Goal: Information Seeking & Learning: Learn about a topic

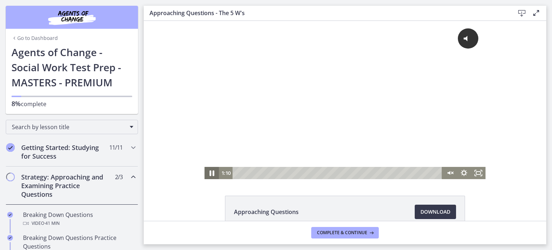
click at [205, 176] on icon "Pause" at bounding box center [211, 173] width 17 height 15
click at [205, 176] on icon "Play Video" at bounding box center [212, 173] width 17 height 15
click at [447, 172] on icon "Unmute" at bounding box center [448, 173] width 3 height 4
click at [156, 55] on div "Click for sound @keyframes VOLUME_SMALL_WAVE_FLASH { 0% { opacity: 0; } 33% { o…" at bounding box center [345, 100] width 402 height 158
click at [209, 178] on icon "Pause" at bounding box center [211, 173] width 17 height 15
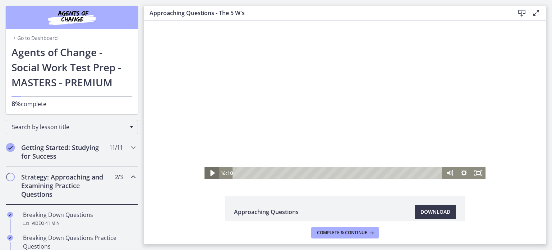
click at [209, 178] on icon "Play Video" at bounding box center [212, 173] width 17 height 15
click at [209, 178] on icon "Pause" at bounding box center [211, 173] width 14 height 12
click at [209, 178] on icon "Play Video" at bounding box center [212, 173] width 17 height 15
click at [209, 178] on icon "Pause" at bounding box center [211, 173] width 17 height 15
click at [204, 173] on icon "Play Video" at bounding box center [212, 173] width 17 height 15
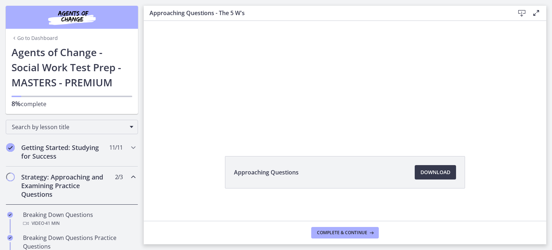
scroll to position [41, 0]
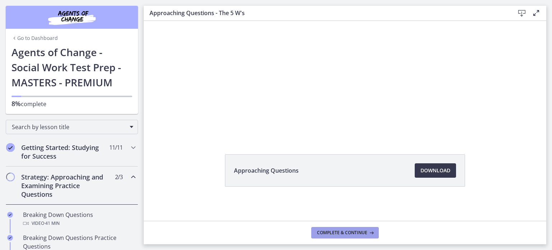
click at [374, 232] on icon at bounding box center [370, 233] width 7 height 6
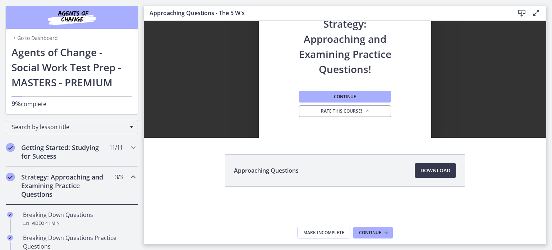
scroll to position [0, 0]
click at [349, 96] on span "Continue" at bounding box center [345, 97] width 22 height 6
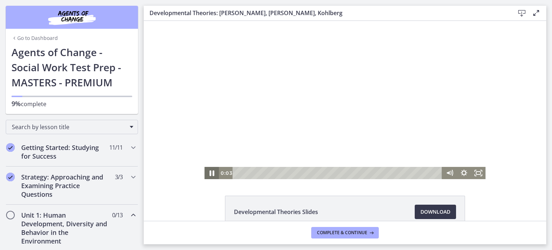
click at [207, 171] on icon "Pause" at bounding box center [211, 173] width 17 height 15
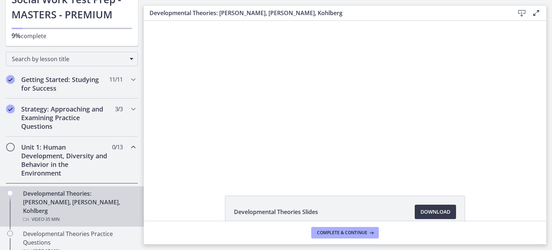
scroll to position [79, 0]
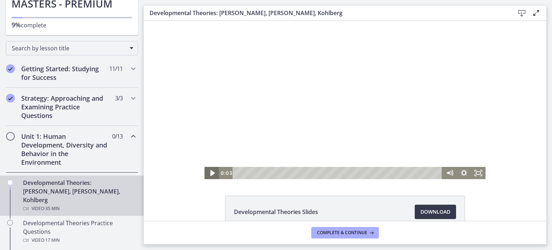
click at [207, 175] on icon "Play Video" at bounding box center [212, 173] width 17 height 15
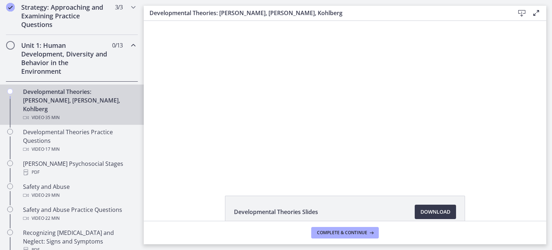
scroll to position [179, 0]
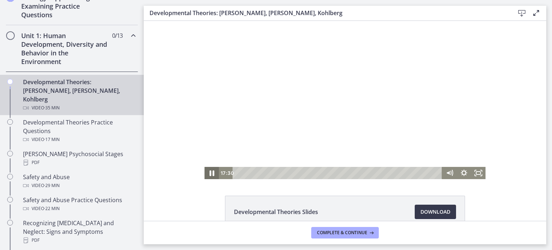
click at [208, 173] on icon "Pause" at bounding box center [211, 173] width 17 height 15
click at [205, 176] on icon "Play Video" at bounding box center [212, 173] width 17 height 15
click at [210, 175] on icon "Pause" at bounding box center [211, 173] width 5 height 6
click at [205, 170] on icon "Play Video" at bounding box center [212, 173] width 14 height 12
click at [205, 170] on icon "Pause" at bounding box center [211, 173] width 17 height 15
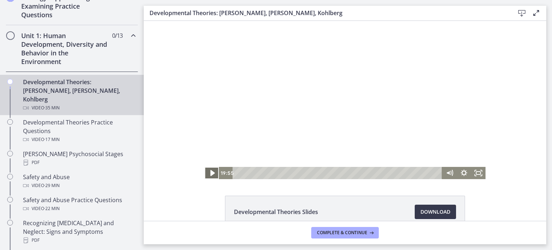
click at [205, 170] on icon "Play Video" at bounding box center [212, 173] width 17 height 15
click at [208, 173] on icon "Pause" at bounding box center [211, 173] width 17 height 15
click at [214, 166] on icon "Play Video" at bounding box center [212, 173] width 17 height 15
click at [421, 173] on div "32:17" at bounding box center [338, 173] width 201 height 12
click at [425, 173] on div "32:58" at bounding box center [338, 173] width 201 height 12
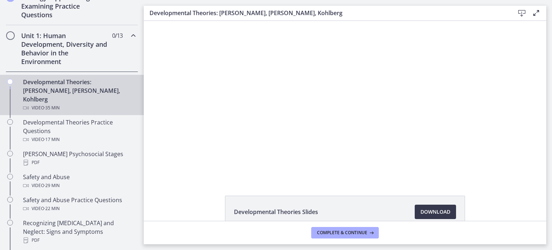
click at [145, 103] on div "Click for sound @keyframes VOLUME_SMALL_WAVE_FLASH { 0% { opacity: 0; } 33% { o…" at bounding box center [345, 100] width 402 height 158
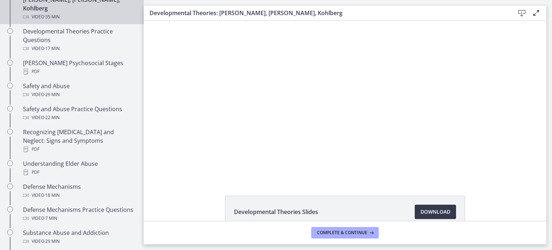
scroll to position [266, 0]
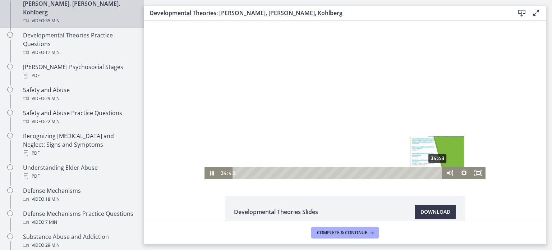
click at [435, 173] on div "34:43" at bounding box center [338, 173] width 201 height 12
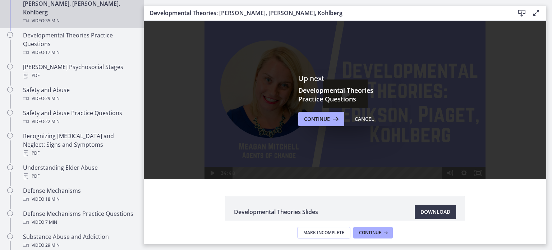
scroll to position [0, 0]
click at [332, 120] on icon at bounding box center [335, 119] width 10 height 9
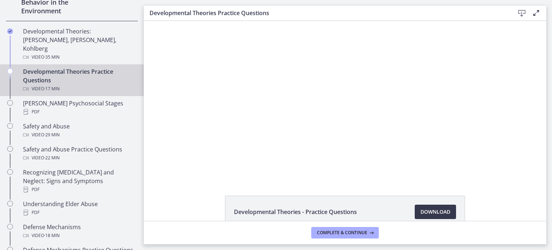
scroll to position [223, 0]
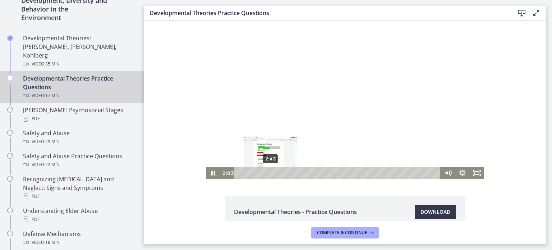
click at [268, 172] on div "2:43" at bounding box center [338, 173] width 198 height 12
click at [283, 172] on div "4:06" at bounding box center [338, 173] width 198 height 12
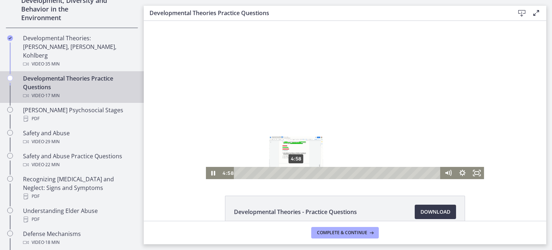
click at [293, 173] on div "4:58" at bounding box center [338, 173] width 198 height 12
click at [301, 173] on div "5:40" at bounding box center [338, 173] width 198 height 12
click at [212, 172] on icon "Pause" at bounding box center [213, 173] width 4 height 5
click at [212, 172] on icon "Play Video" at bounding box center [214, 172] width 4 height 5
click at [212, 172] on icon "Pause" at bounding box center [213, 173] width 5 height 6
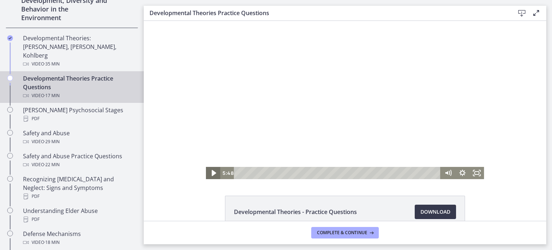
click at [212, 172] on icon "Play Video" at bounding box center [214, 173] width 4 height 6
click at [314, 175] on div "6:45" at bounding box center [338, 173] width 198 height 12
click at [333, 173] on div "8:27" at bounding box center [338, 173] width 198 height 12
click at [214, 171] on icon "Pause" at bounding box center [212, 173] width 17 height 15
click at [340, 172] on div "9:05" at bounding box center [338, 173] width 198 height 12
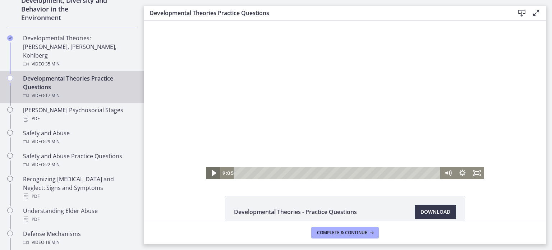
click at [208, 172] on icon "Play Video" at bounding box center [213, 173] width 17 height 15
click at [347, 173] on div "9:39" at bounding box center [338, 173] width 198 height 12
click at [210, 170] on icon "Pause" at bounding box center [212, 173] width 17 height 15
click at [212, 169] on icon "Play Video" at bounding box center [213, 173] width 17 height 15
click at [361, 171] on div "10:50" at bounding box center [338, 173] width 198 height 12
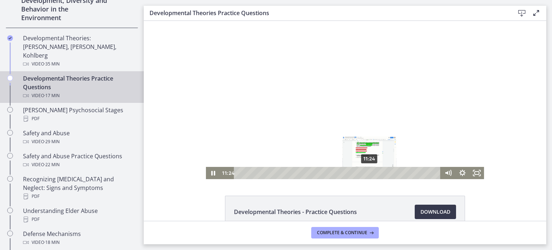
click at [367, 172] on div "11:24" at bounding box center [338, 173] width 198 height 12
click at [385, 171] on div "12:56" at bounding box center [338, 173] width 198 height 12
click at [389, 171] on div "13:20" at bounding box center [338, 173] width 198 height 12
click at [397, 171] on div "13:58" at bounding box center [338, 173] width 198 height 12
click at [407, 173] on div "14:51" at bounding box center [338, 173] width 198 height 12
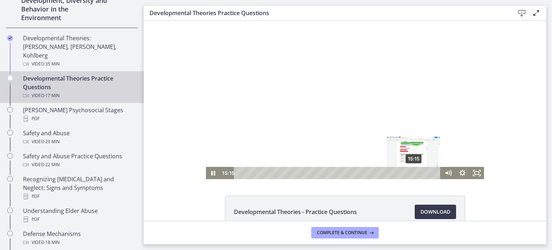
click at [411, 173] on div "15:15" at bounding box center [338, 173] width 198 height 12
click at [419, 173] on div "15:57" at bounding box center [338, 173] width 198 height 12
click at [212, 172] on icon "Pause" at bounding box center [213, 173] width 5 height 6
click at [212, 172] on icon "Play Video" at bounding box center [213, 173] width 17 height 15
click at [423, 173] on div "16:17" at bounding box center [338, 173] width 198 height 12
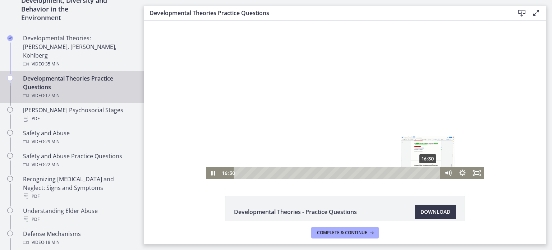
click at [426, 173] on div "16:30" at bounding box center [338, 173] width 198 height 12
click at [431, 173] on div "16:59" at bounding box center [338, 173] width 198 height 12
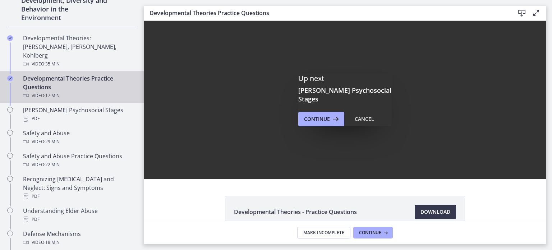
scroll to position [0, 0]
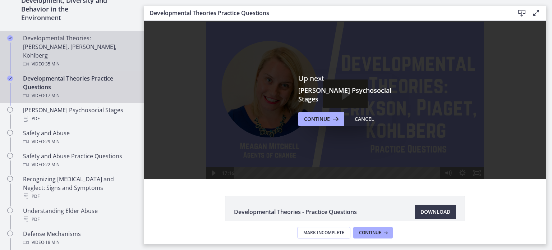
click at [66, 60] on div "Video · 35 min" at bounding box center [79, 64] width 112 height 9
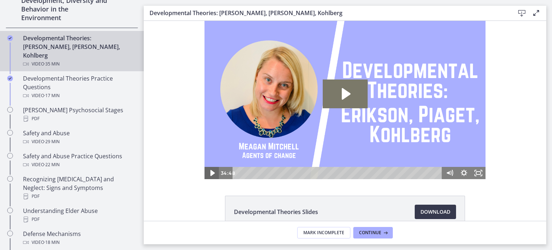
click at [213, 174] on icon "Play Video" at bounding box center [212, 173] width 17 height 15
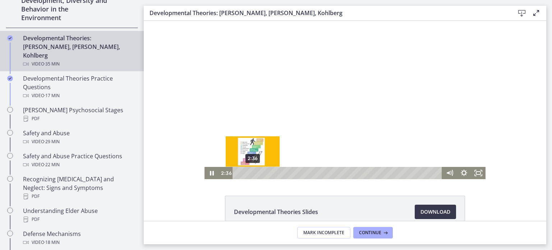
click at [250, 175] on div "2:36" at bounding box center [338, 173] width 201 height 12
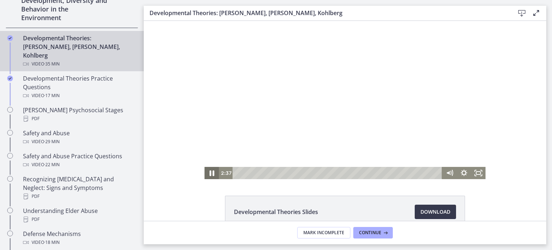
click at [204, 172] on icon "Pause" at bounding box center [211, 173] width 17 height 15
click at [258, 174] on div "3:55" at bounding box center [338, 173] width 201 height 12
click at [264, 171] on div "4:58" at bounding box center [338, 173] width 201 height 12
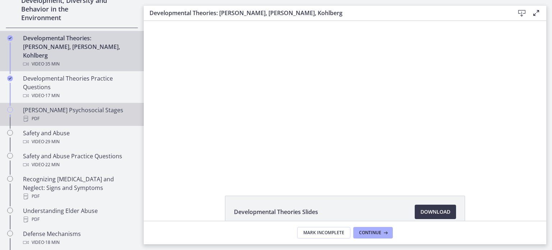
click at [68, 106] on div "[PERSON_NAME] Psychosocial Stages PDF" at bounding box center [79, 114] width 112 height 17
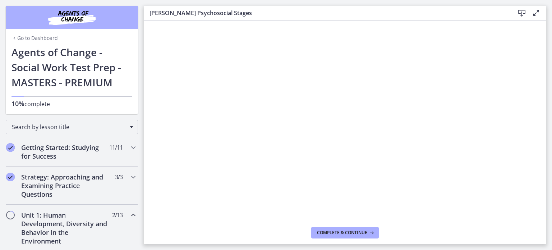
scroll to position [223, 0]
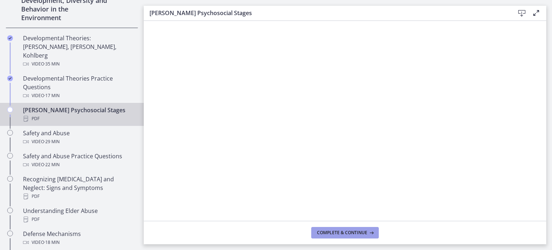
click at [352, 229] on button "Complete & continue" at bounding box center [345, 232] width 68 height 11
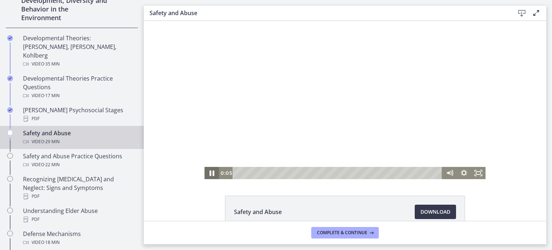
click at [211, 173] on icon "Pause" at bounding box center [211, 173] width 5 height 6
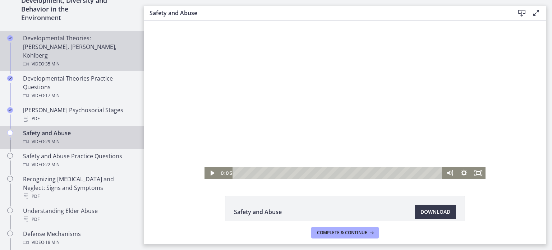
click at [70, 60] on div "Video · 35 min" at bounding box center [79, 64] width 112 height 9
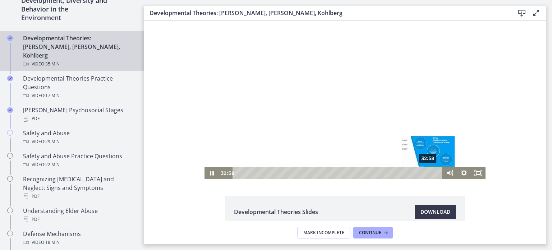
click at [425, 173] on div "32:58" at bounding box center [338, 173] width 201 height 12
click at [210, 168] on icon "Pause" at bounding box center [211, 173] width 17 height 15
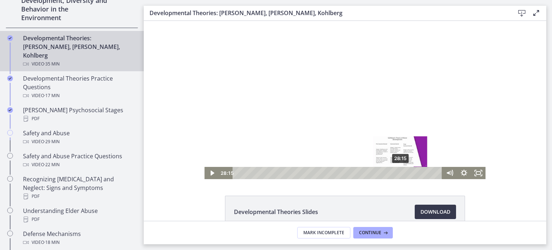
click at [398, 172] on div "28:15" at bounding box center [338, 173] width 201 height 12
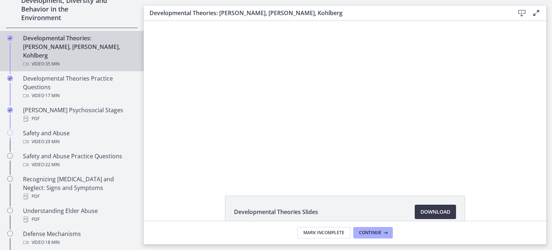
drag, startPoint x: 144, startPoint y: 108, endPoint x: 144, endPoint y: 116, distance: 8.3
click at [144, 116] on div "Click for sound @keyframes VOLUME_SMALL_WAVE_FLASH { 0% { opacity: 0; } 33% { o…" at bounding box center [345, 100] width 402 height 158
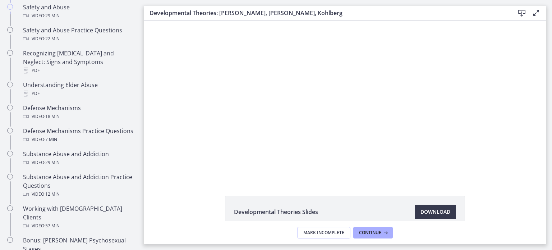
scroll to position [348, 0]
